Goal: Task Accomplishment & Management: Manage account settings

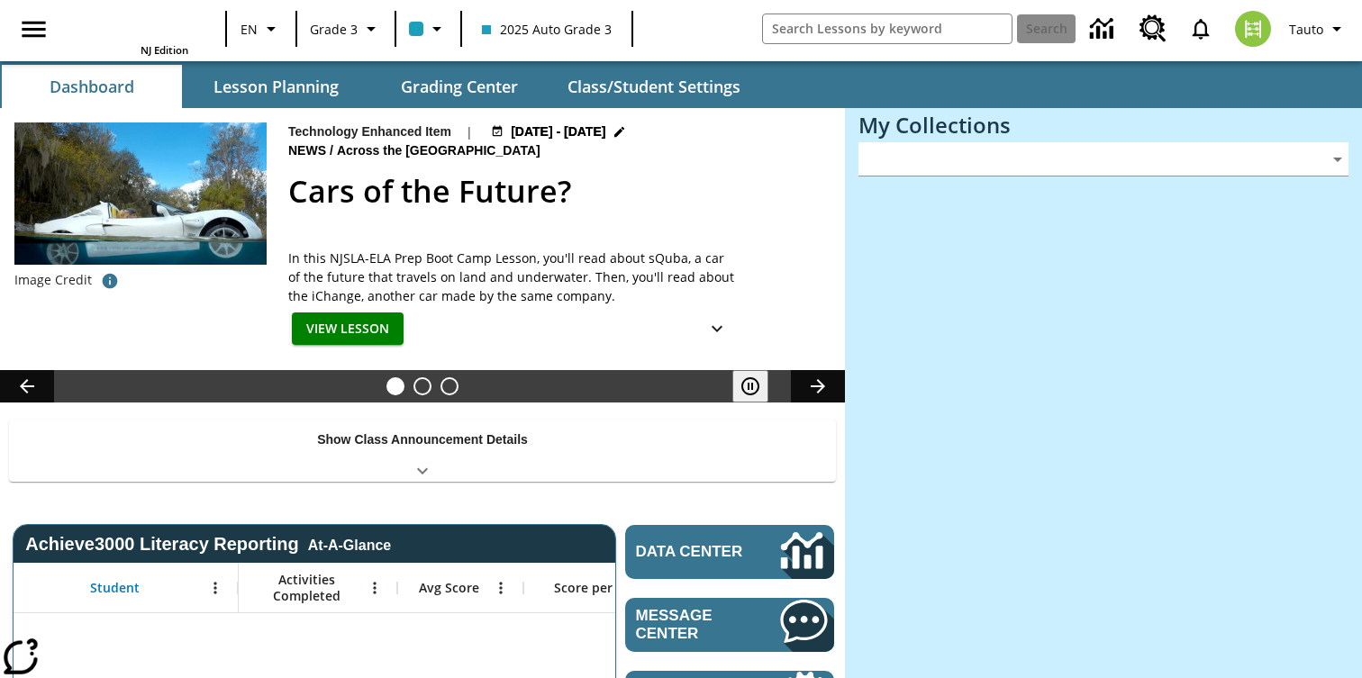
type input "-1"
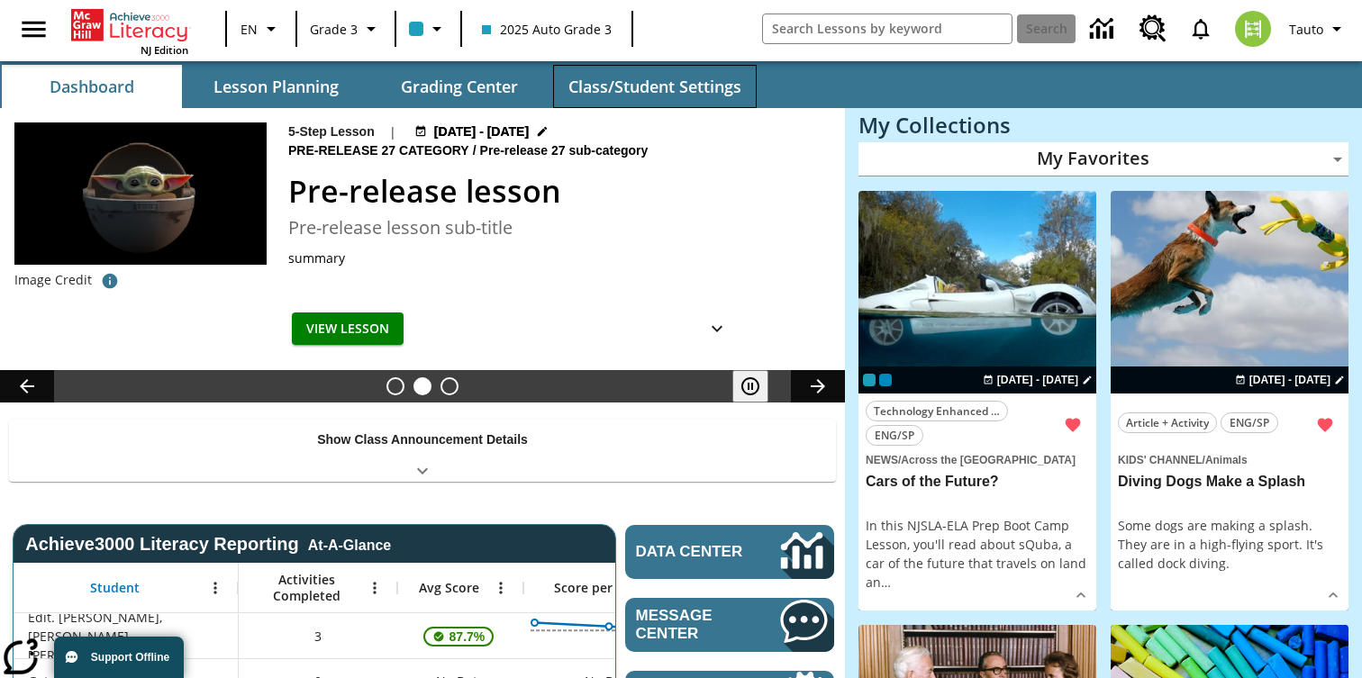
click at [654, 89] on button "Class/Student Settings" at bounding box center [655, 86] width 204 height 43
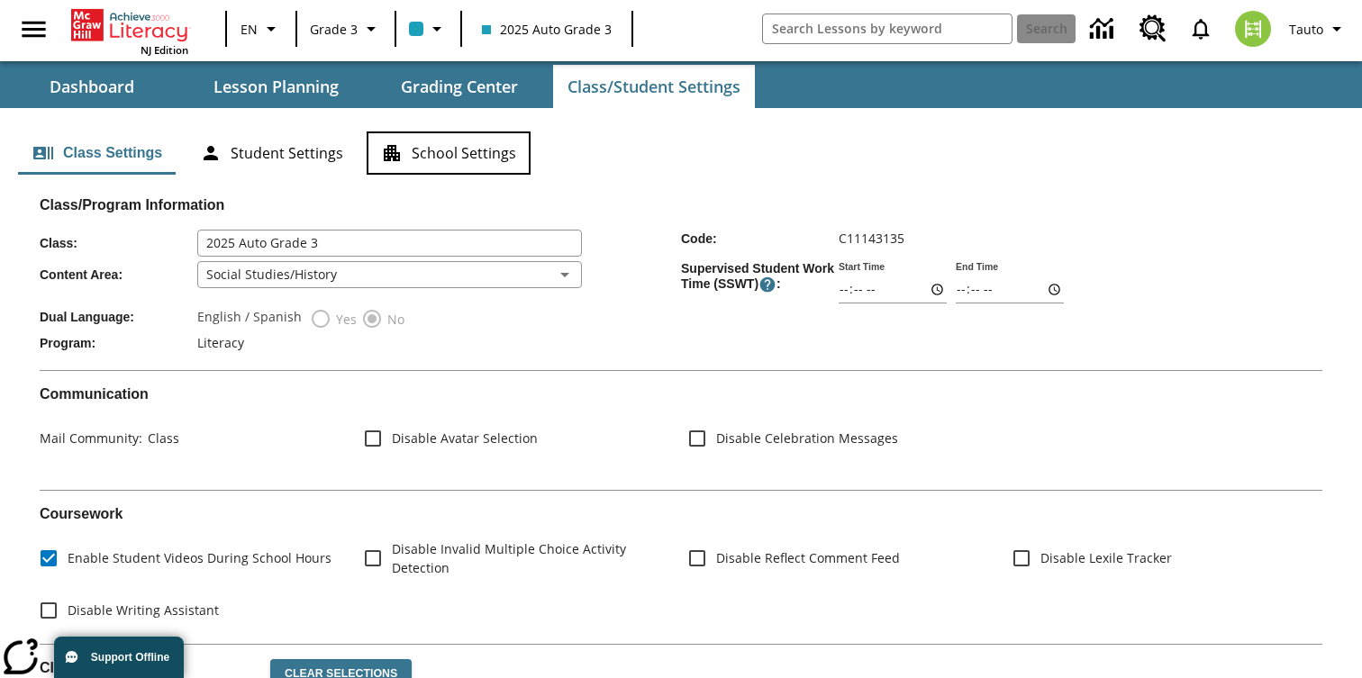
click at [488, 154] on button "School Settings" at bounding box center [449, 153] width 164 height 43
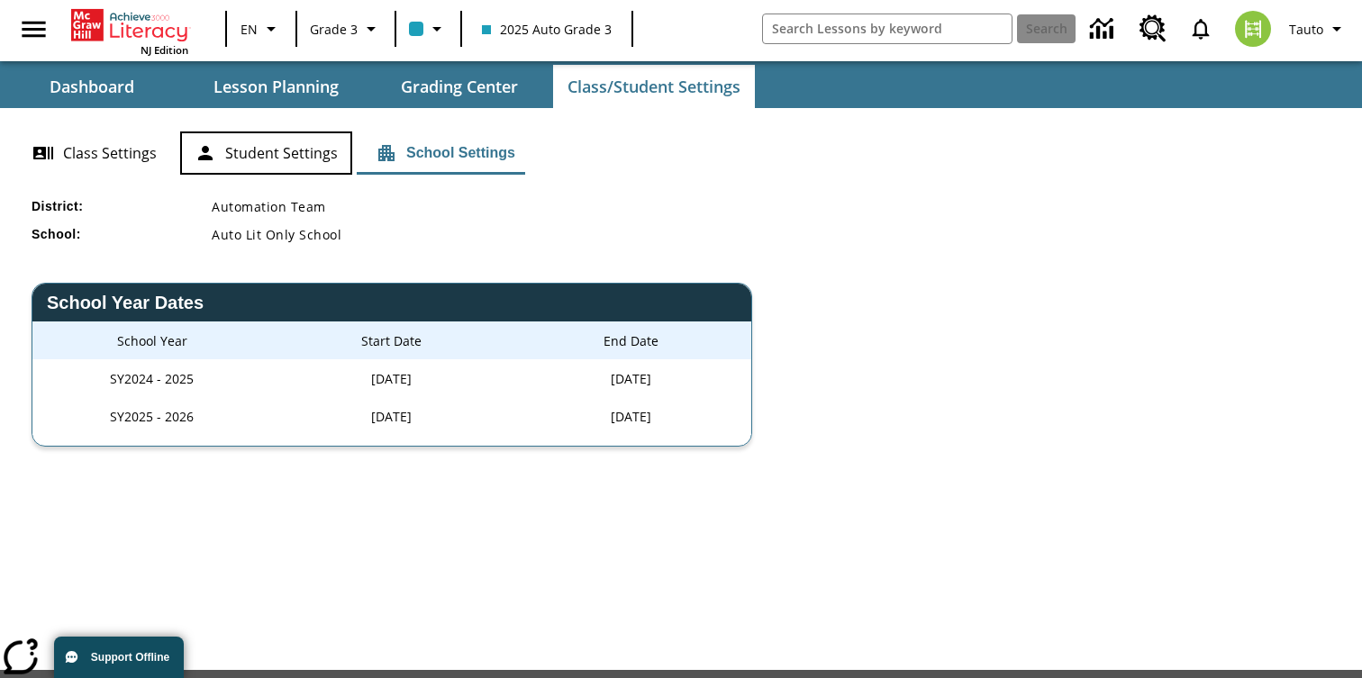
click at [219, 145] on button "Student Settings" at bounding box center [266, 153] width 172 height 43
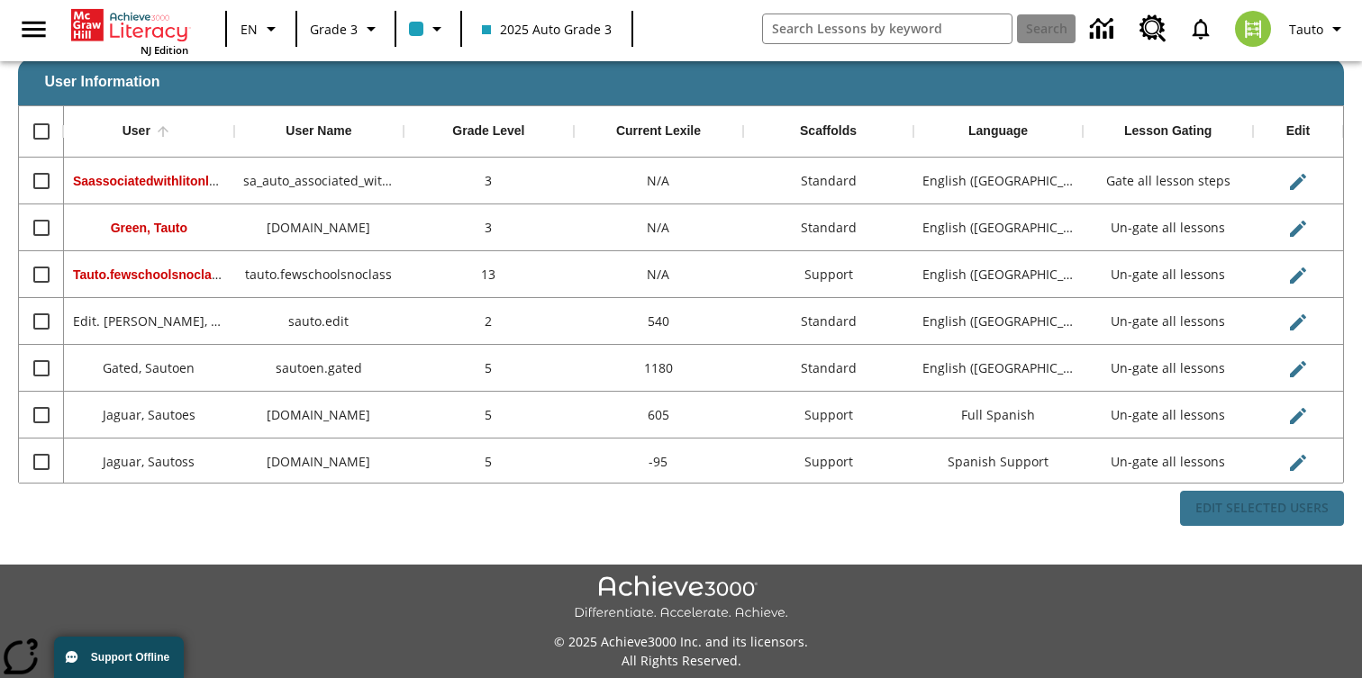
scroll to position [177, 0]
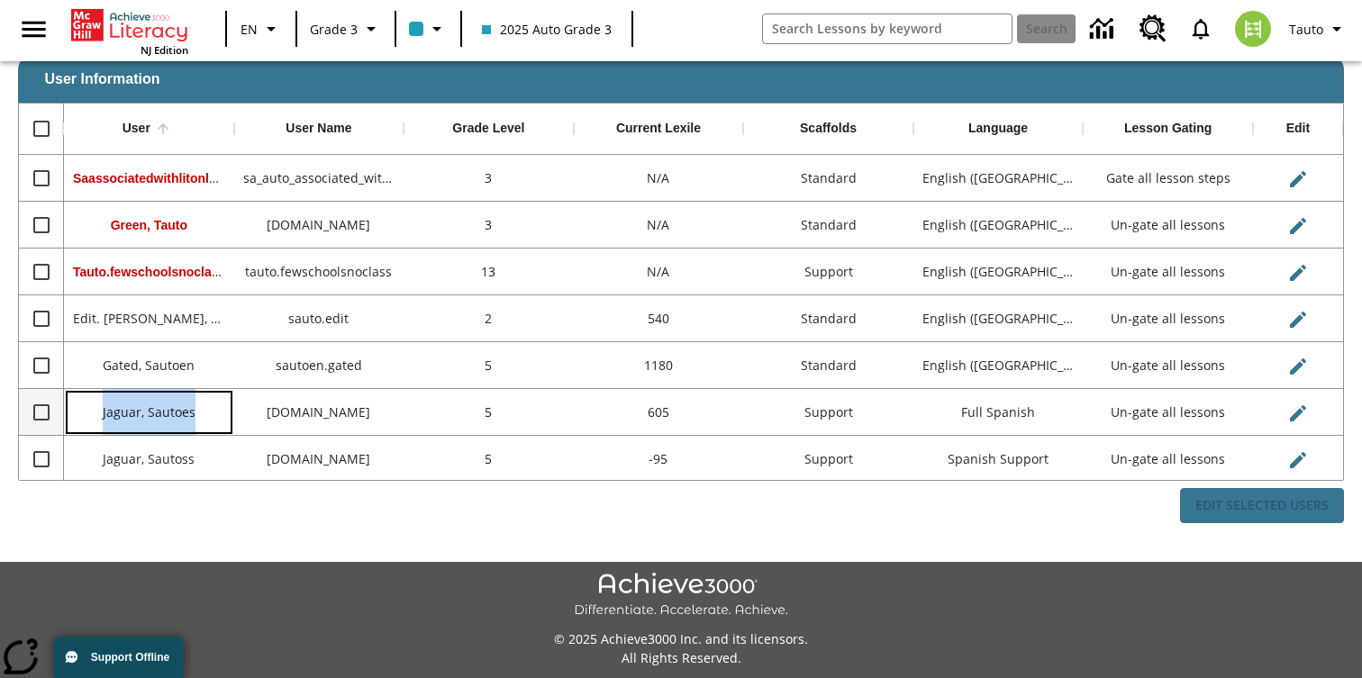
drag, startPoint x: 197, startPoint y: 416, endPoint x: 99, endPoint y: 417, distance: 98.2
click at [99, 417] on div "Jaguar, Sautoes" at bounding box center [149, 412] width 170 height 47
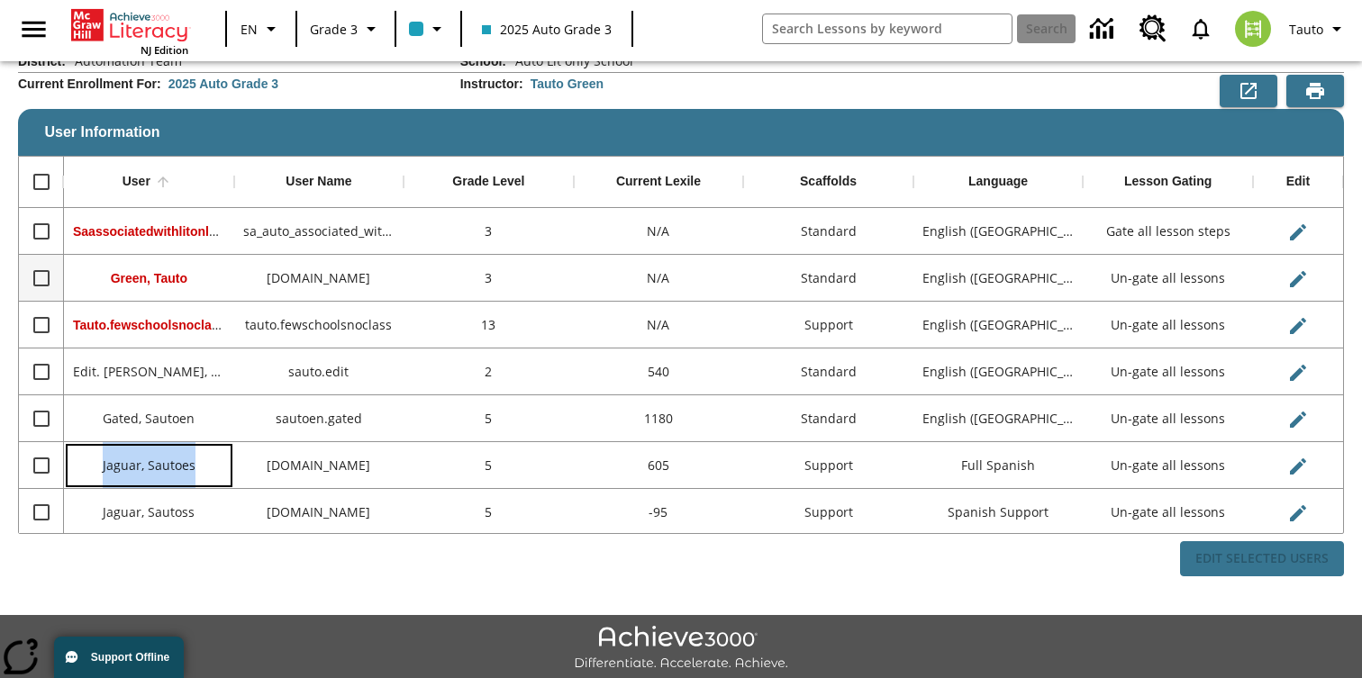
scroll to position [0, 0]
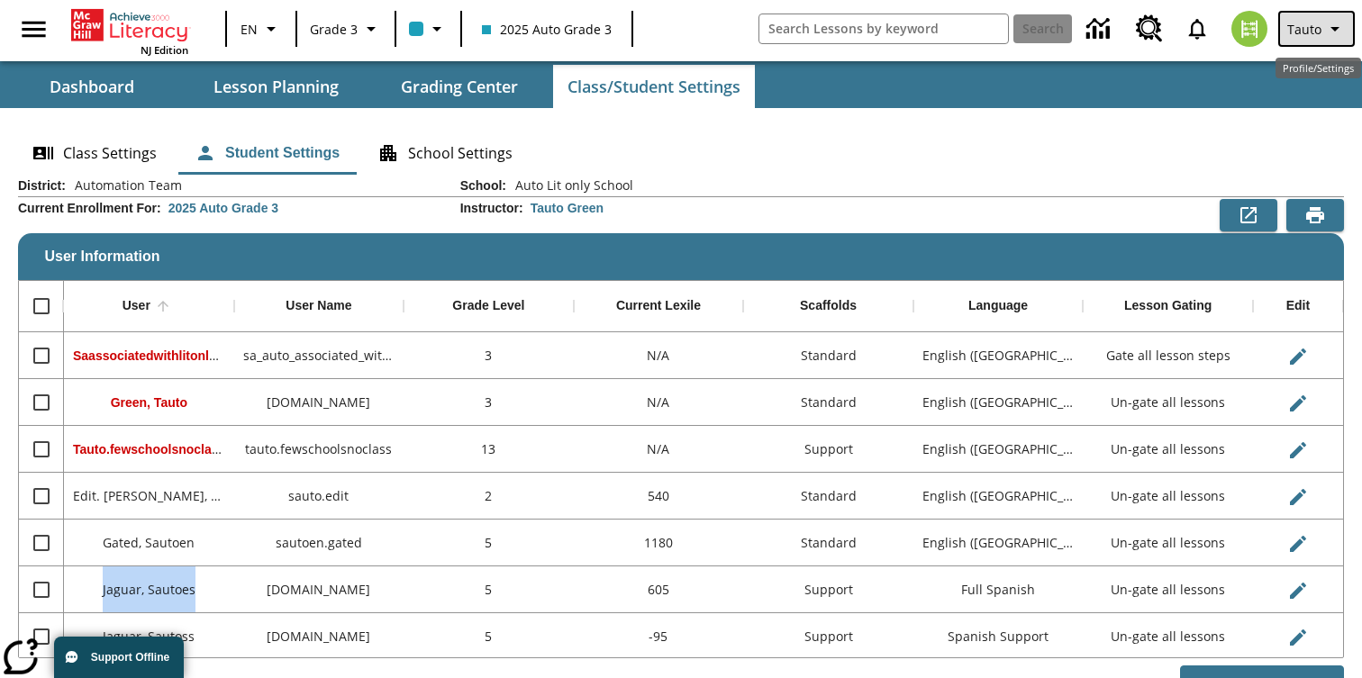
click at [1307, 25] on span "Tauto" at bounding box center [1304, 29] width 34 height 19
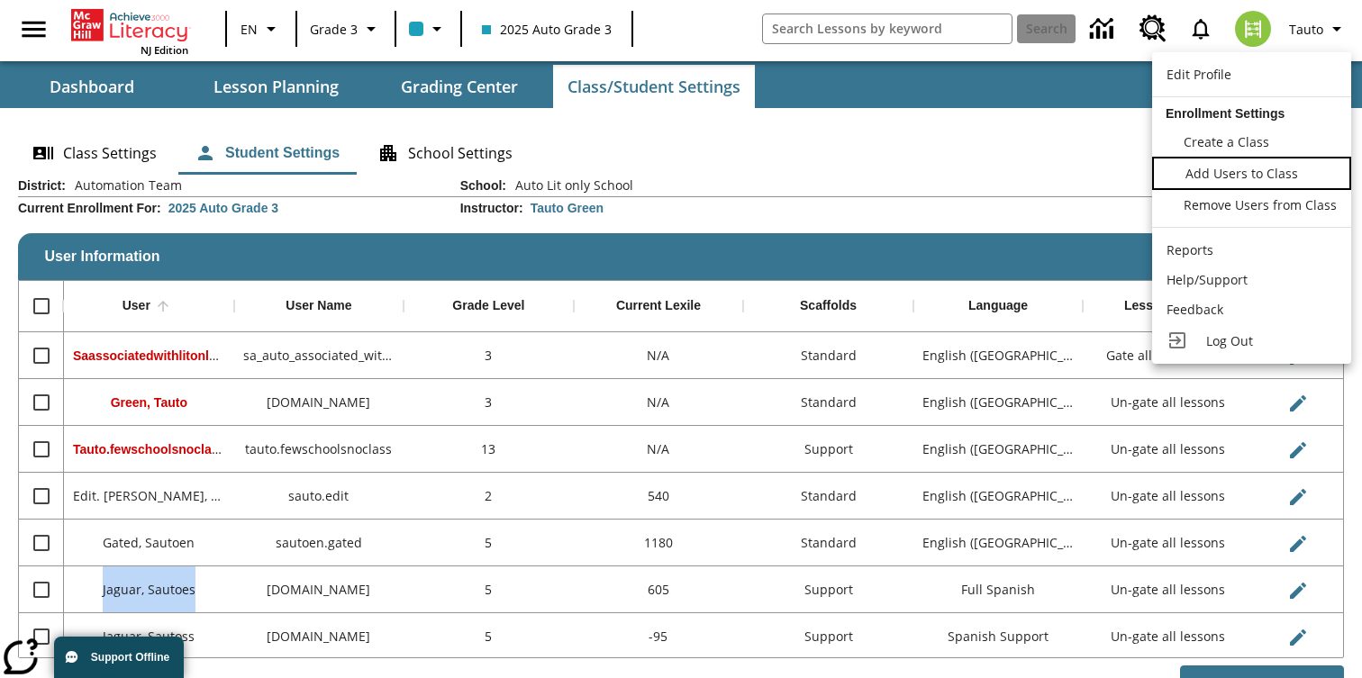
click at [1251, 168] on span "Add Users to Class" at bounding box center [1241, 173] width 113 height 17
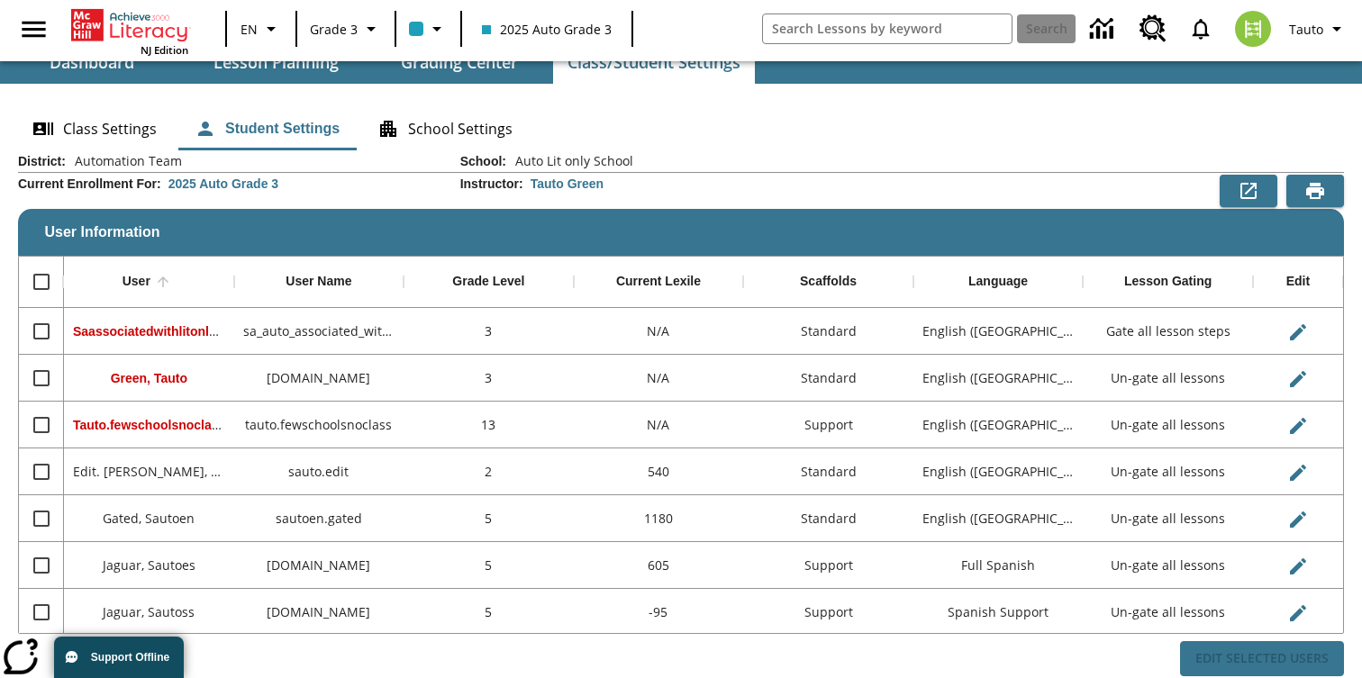
scroll to position [20, 0]
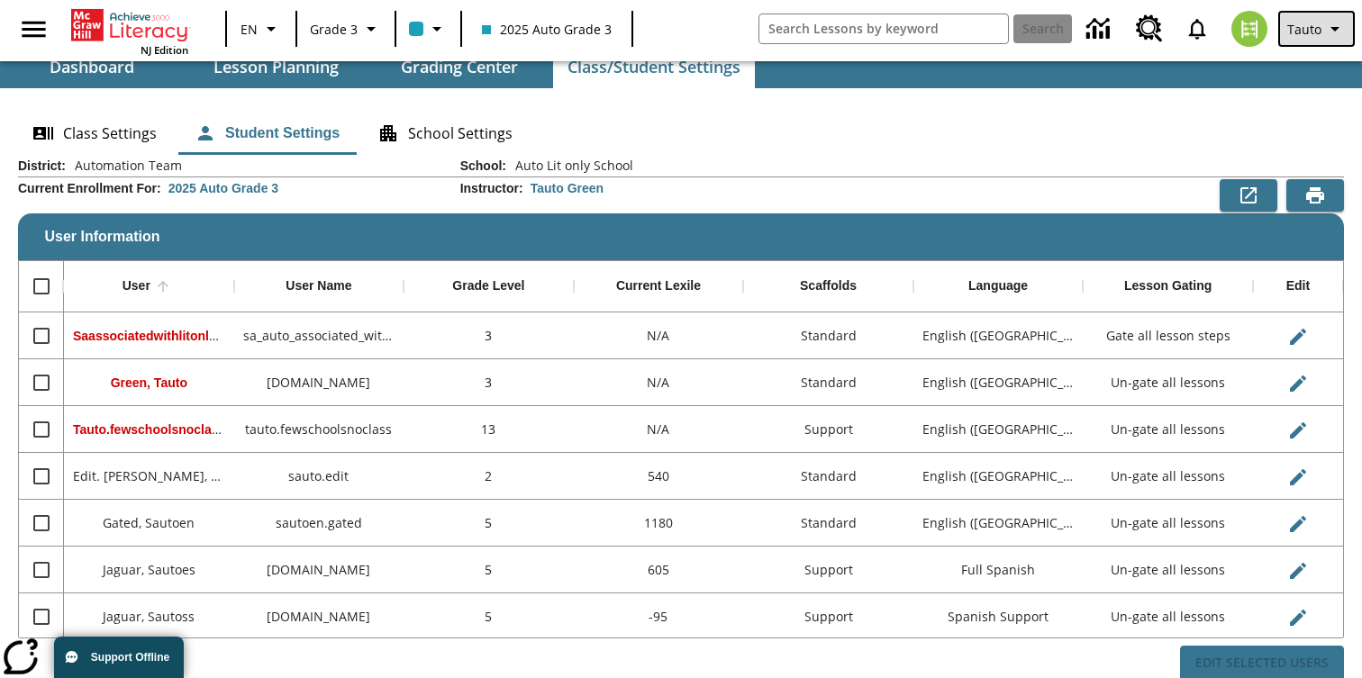
click at [1320, 26] on span "Tauto" at bounding box center [1304, 29] width 34 height 19
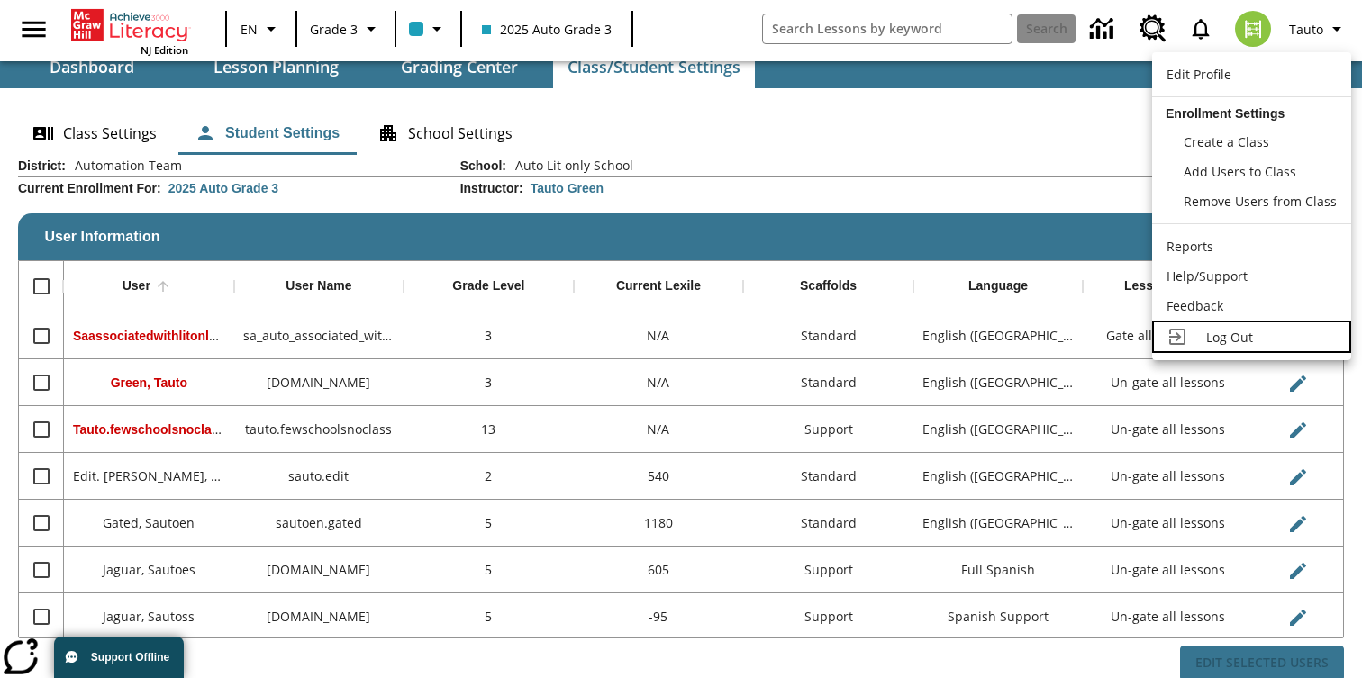
click at [1221, 340] on span "Log Out" at bounding box center [1229, 337] width 47 height 17
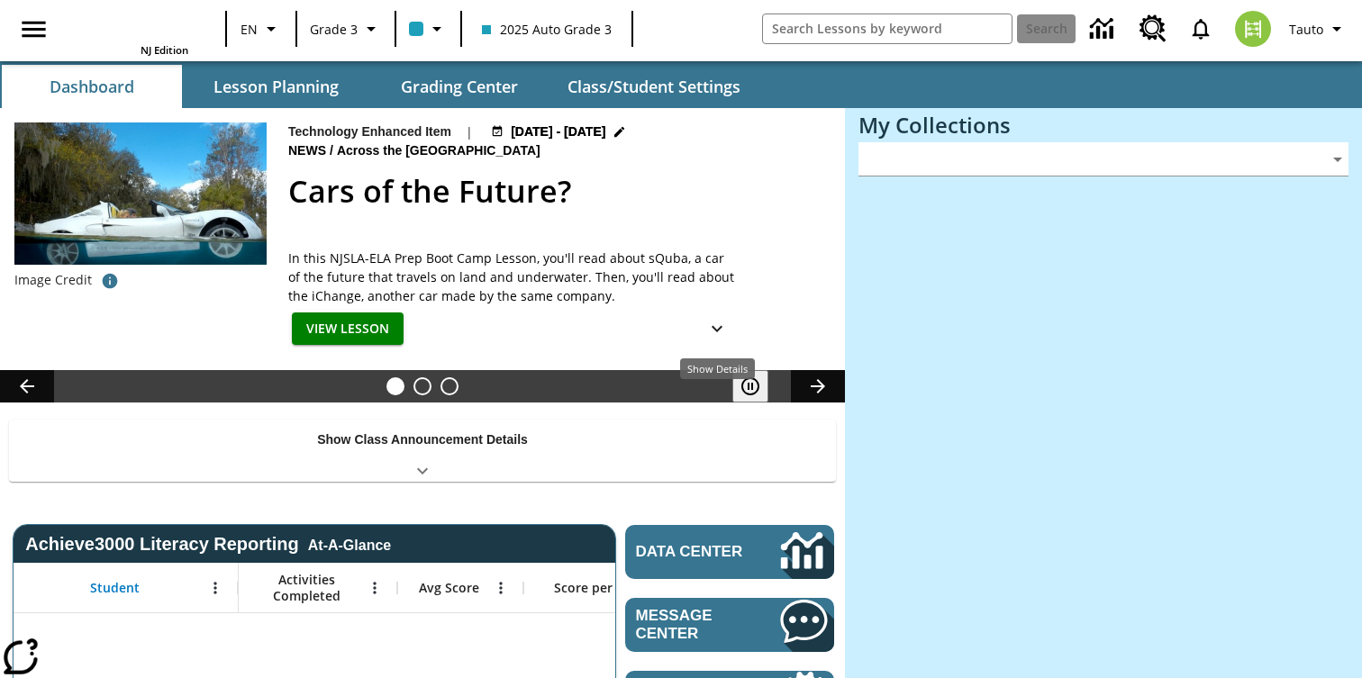
type input "-1"
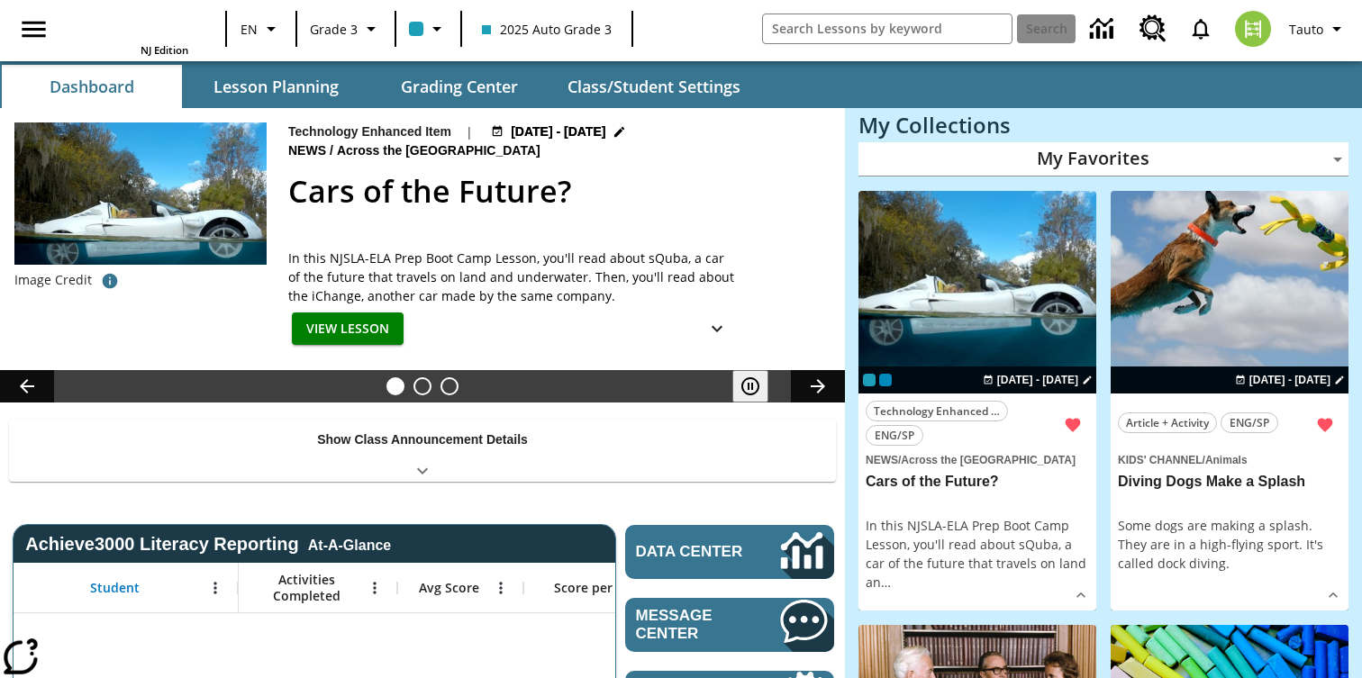
click at [674, 113] on div "Image Credit Technology Enhanced Item | Jul 01 - Aug 01 News / Across the US Ca…" at bounding box center [422, 239] width 845 height 262
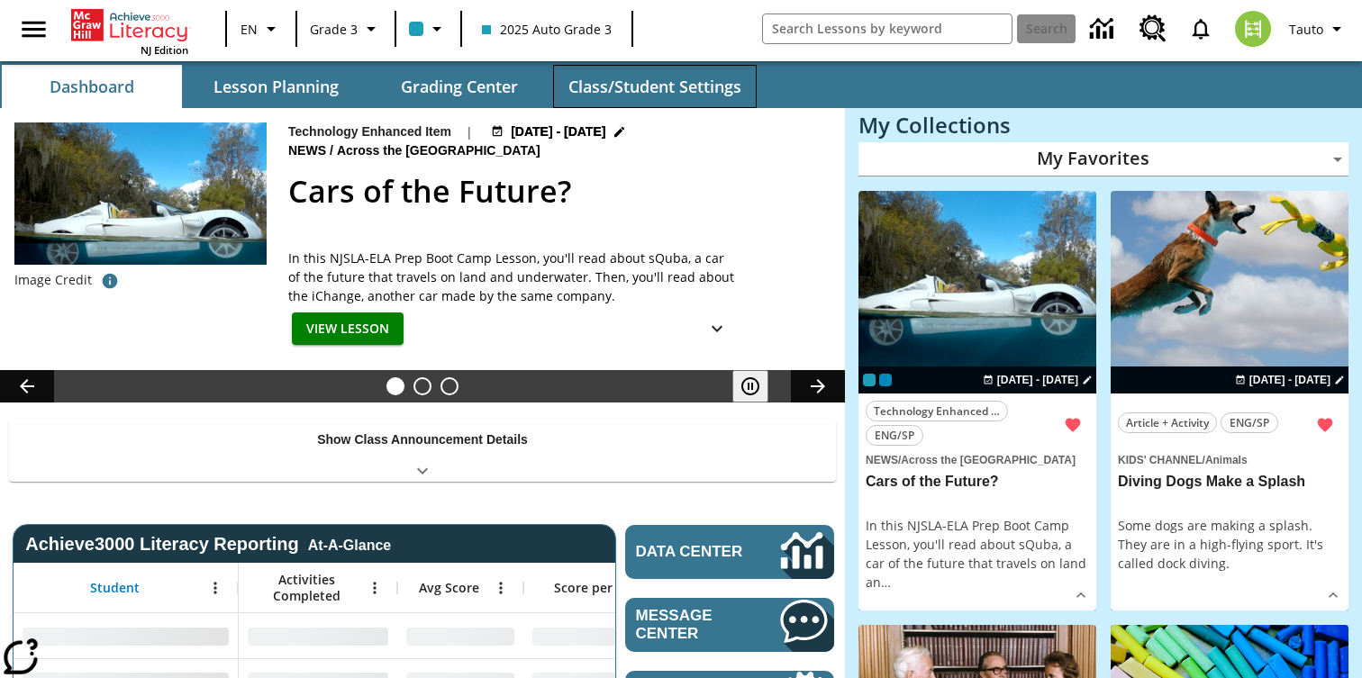
click at [699, 90] on button "Class/Student Settings" at bounding box center [655, 86] width 204 height 43
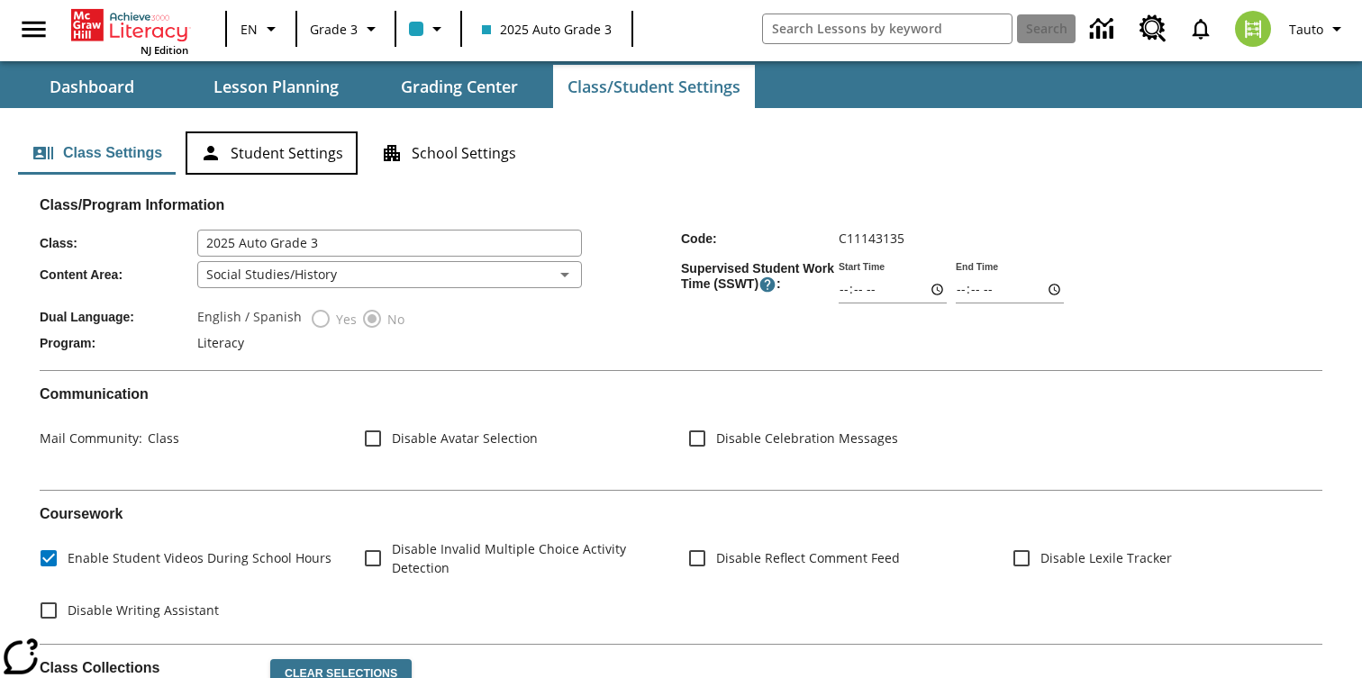
click at [308, 159] on button "Student Settings" at bounding box center [272, 153] width 172 height 43
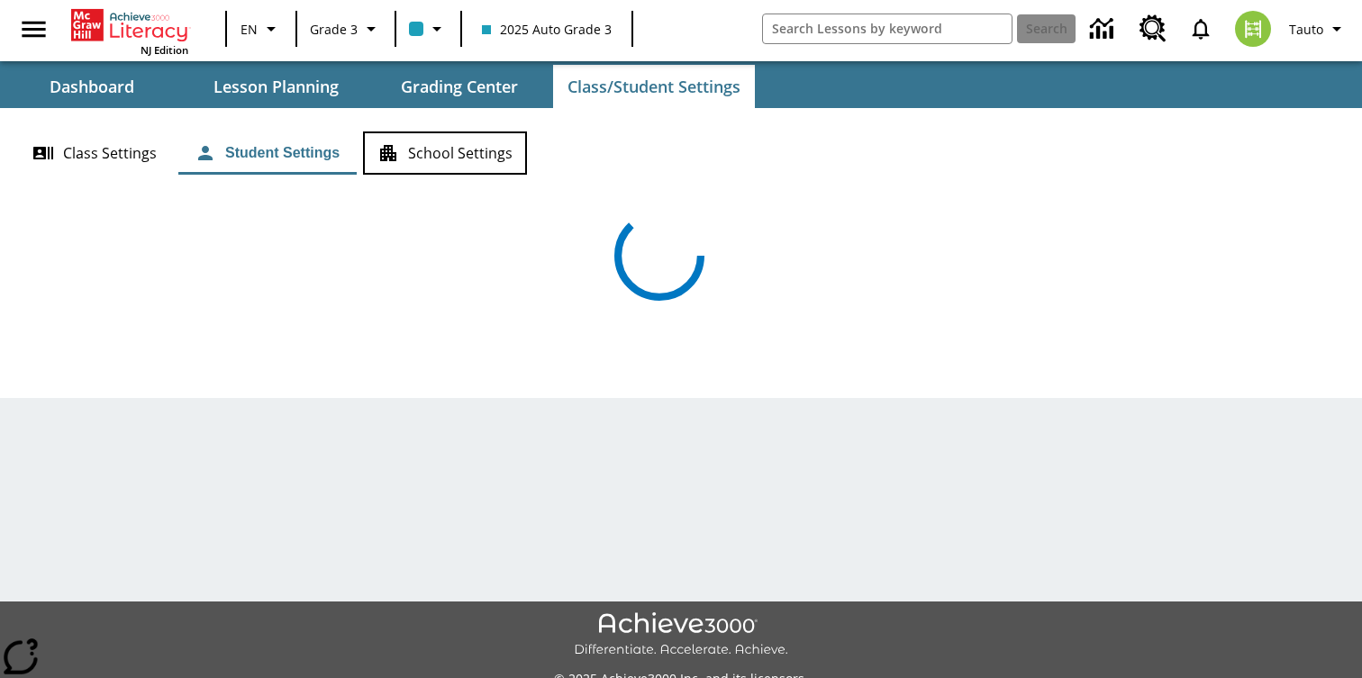
click at [446, 152] on button "School Settings" at bounding box center [445, 153] width 164 height 43
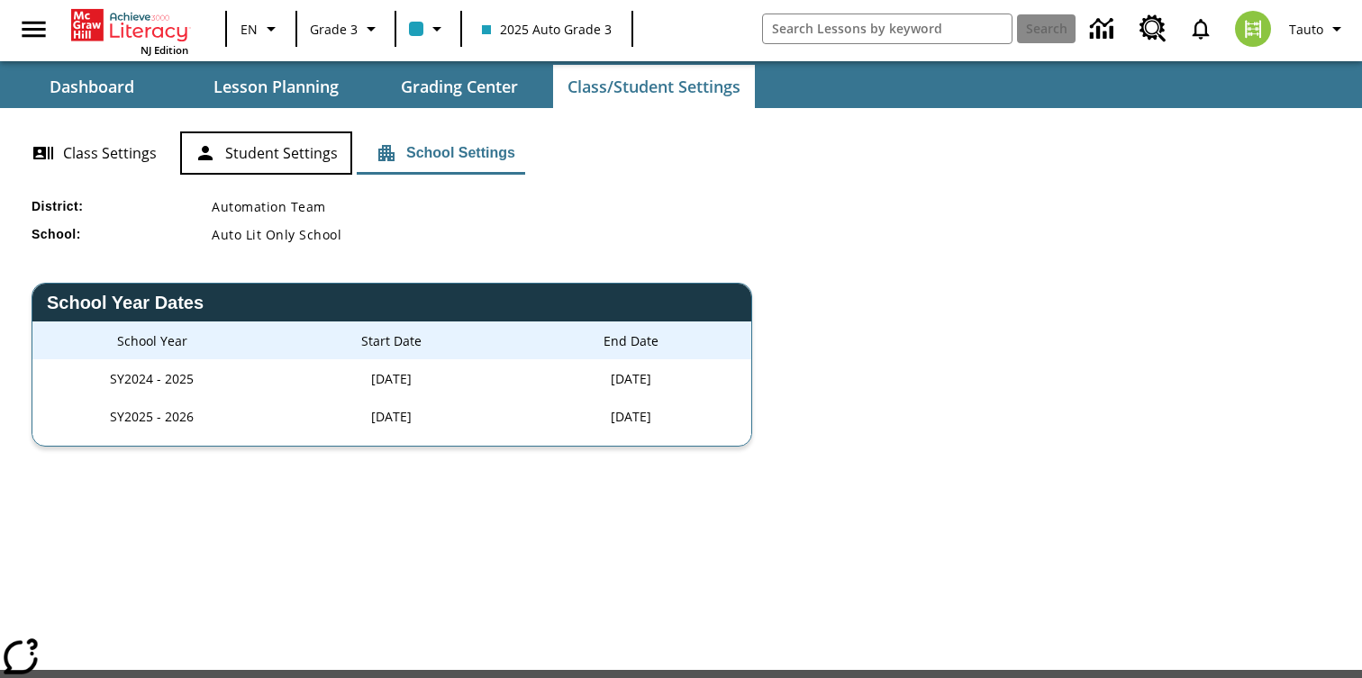
click at [288, 155] on button "Student Settings" at bounding box center [266, 153] width 172 height 43
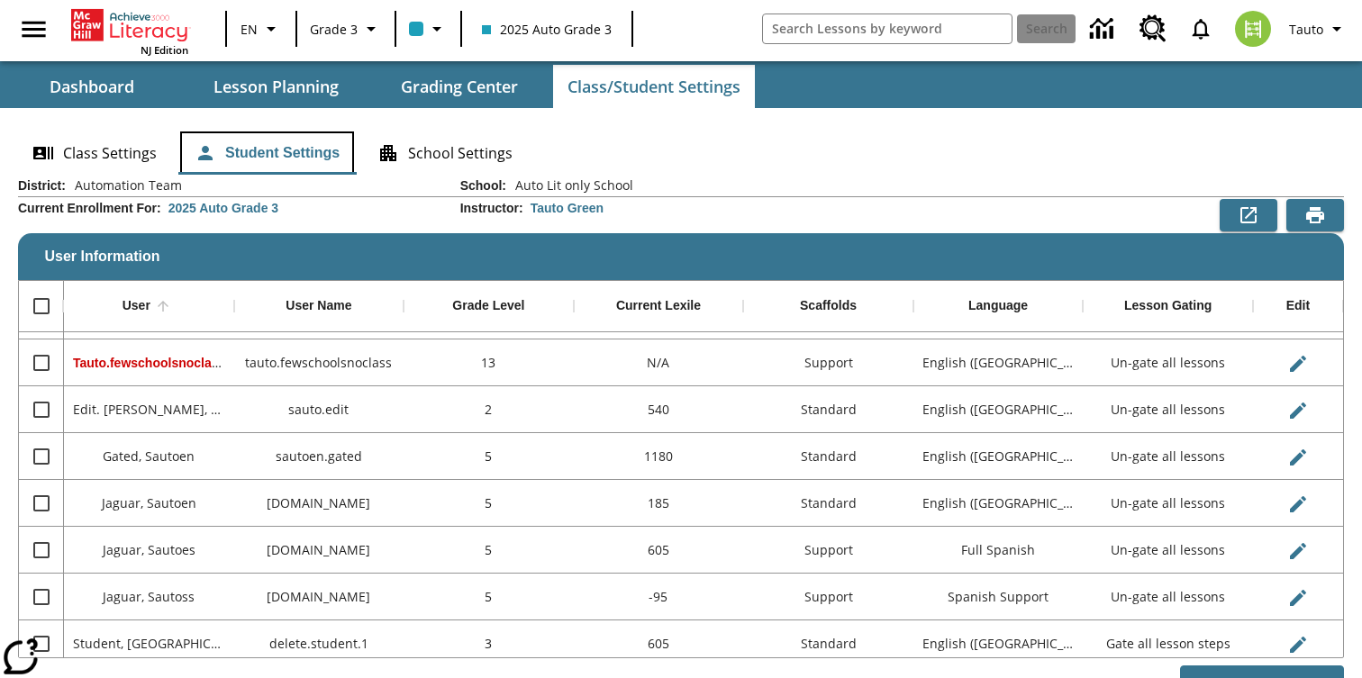
scroll to position [83, 0]
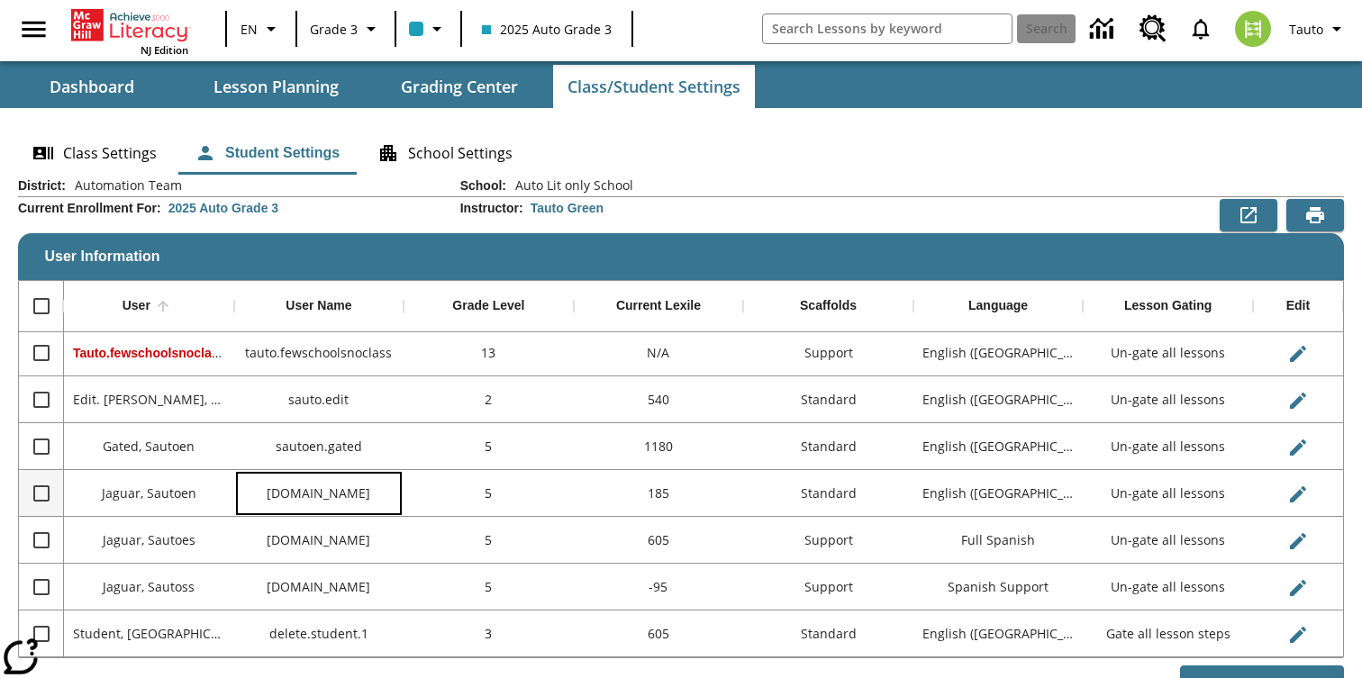
drag, startPoint x: 271, startPoint y: 490, endPoint x: 389, endPoint y: 490, distance: 118.0
click at [389, 490] on div "sautoen.jaguar" at bounding box center [319, 493] width 170 height 47
copy div "sautoen.jaguar"
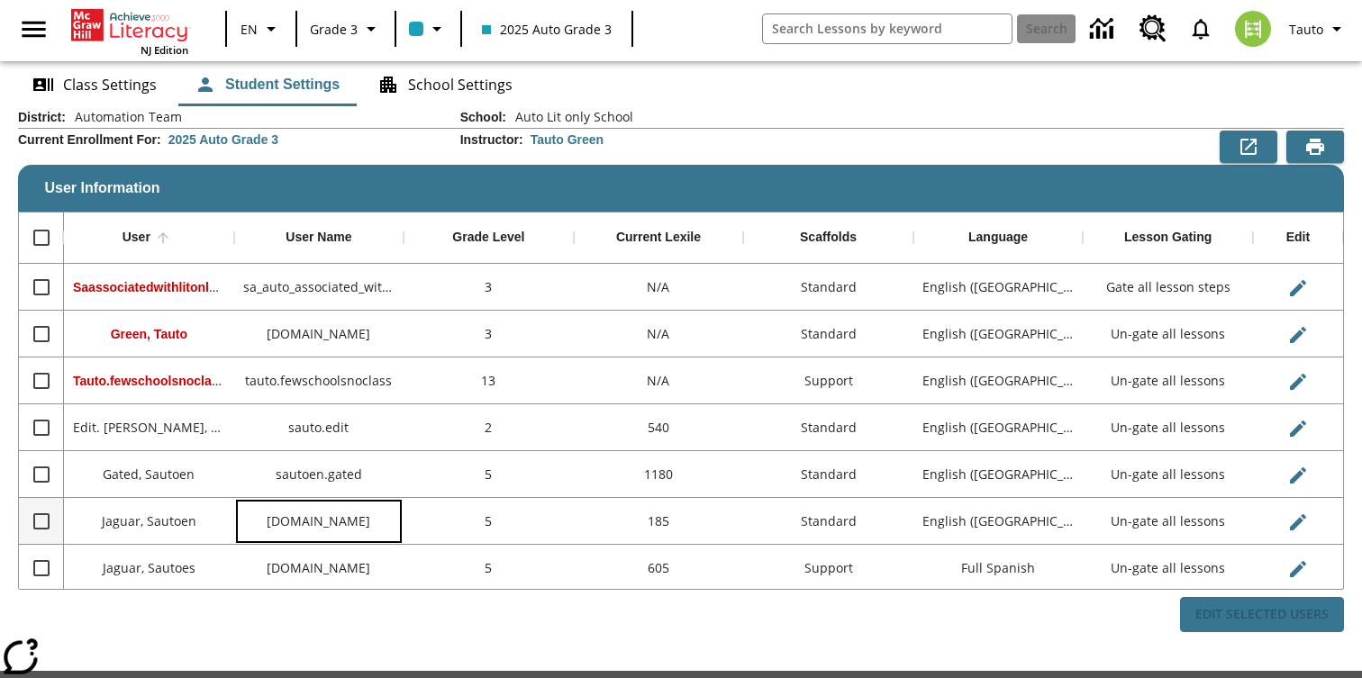
scroll to position [0, 0]
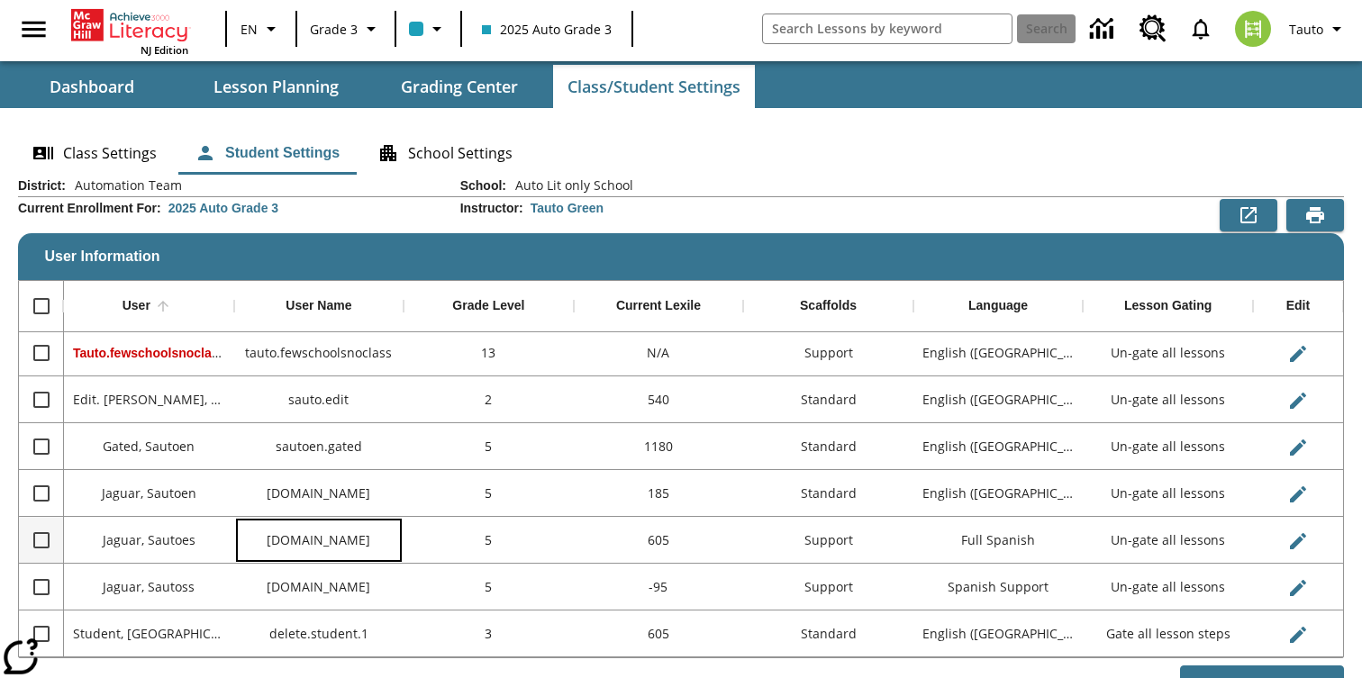
drag, startPoint x: 277, startPoint y: 541, endPoint x: 373, endPoint y: 541, distance: 96.4
click at [373, 541] on div "[DOMAIN_NAME]" at bounding box center [319, 540] width 170 height 47
copy div "[DOMAIN_NAME]"
